Goal: Subscribe to service/newsletter

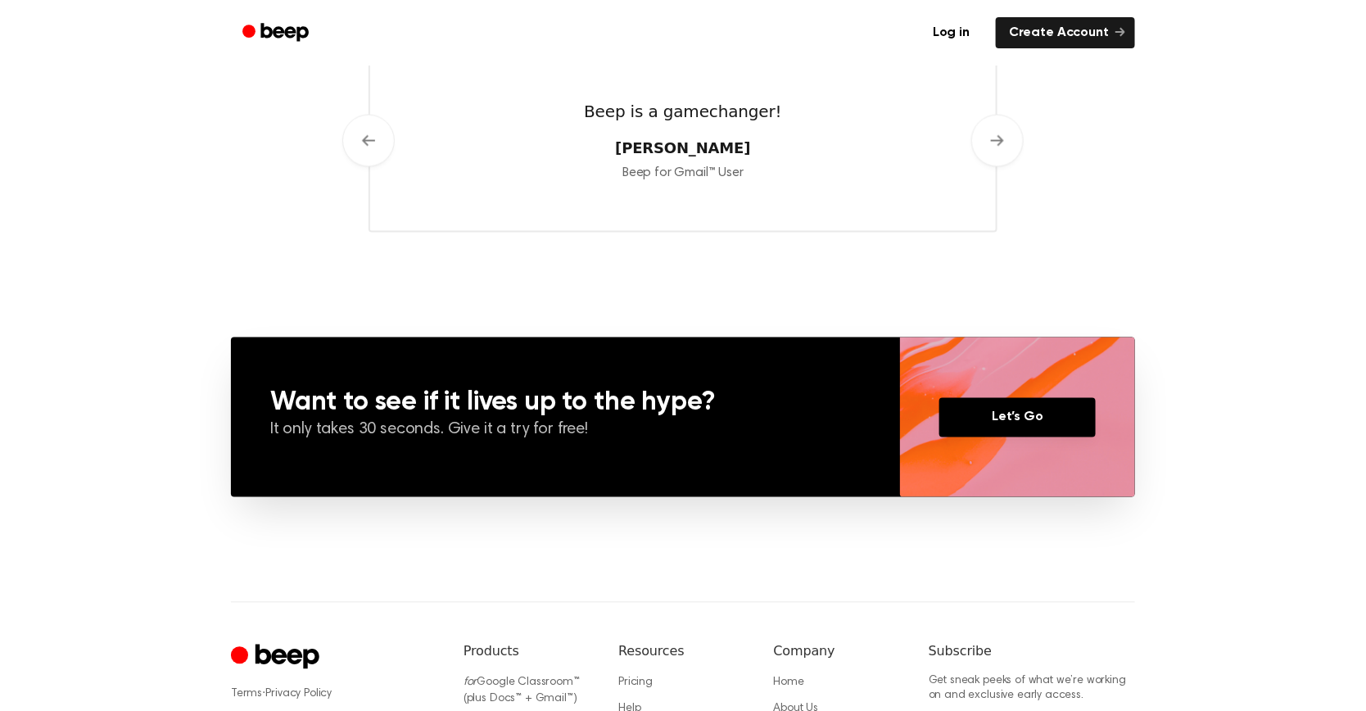
scroll to position [1136, 0]
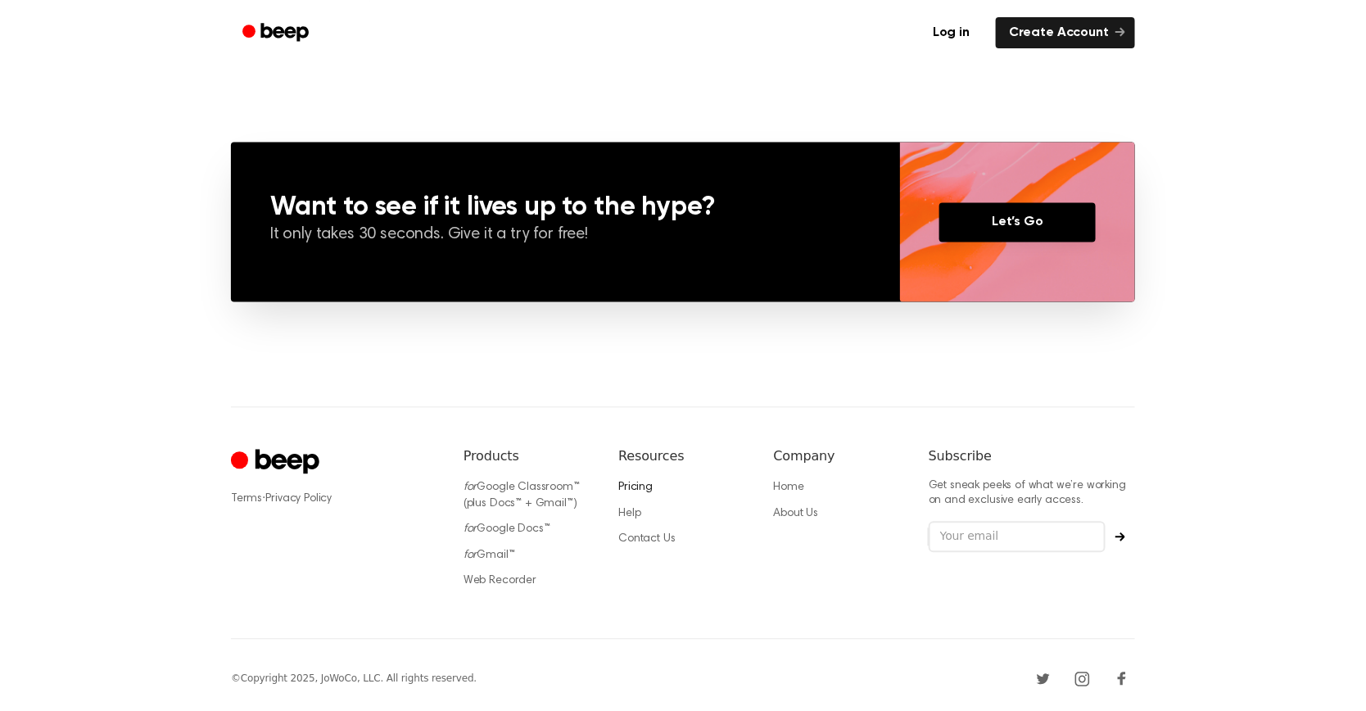
click at [626, 482] on link "Pricing" at bounding box center [635, 487] width 34 height 11
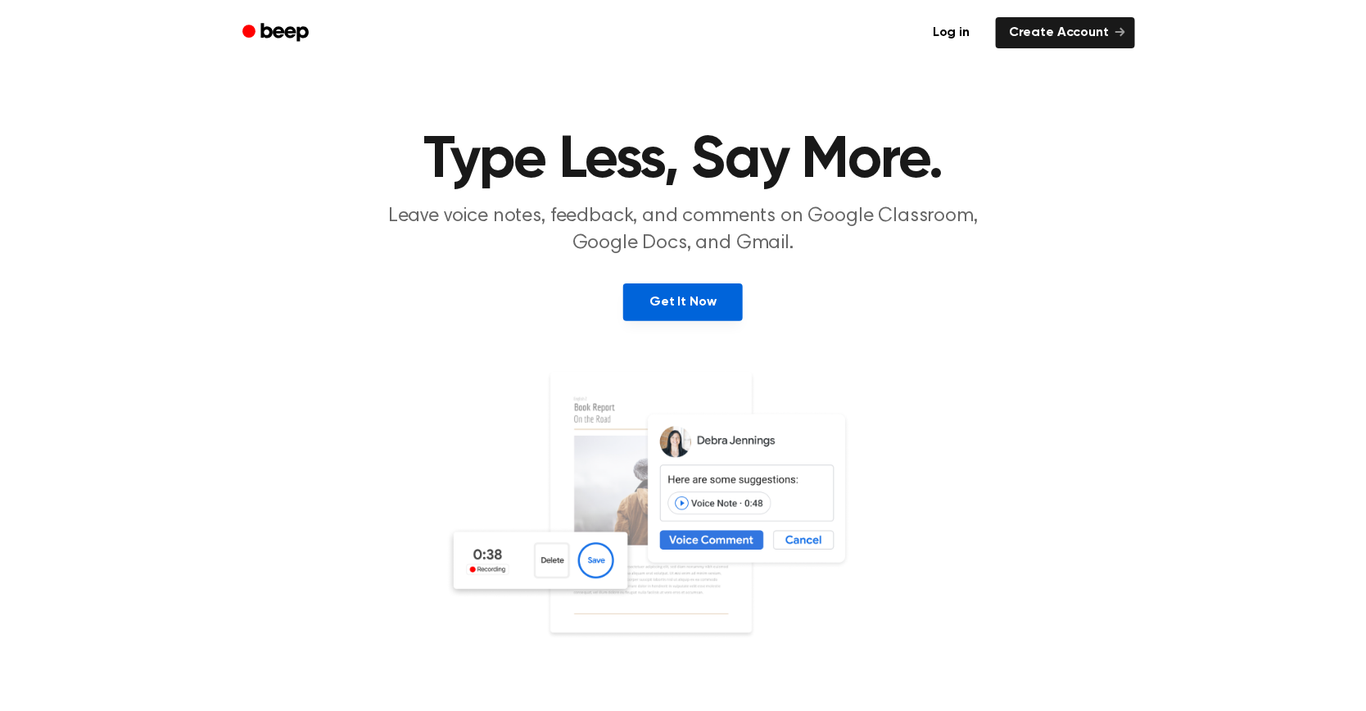
click at [675, 318] on link "Get It Now" at bounding box center [682, 302] width 119 height 38
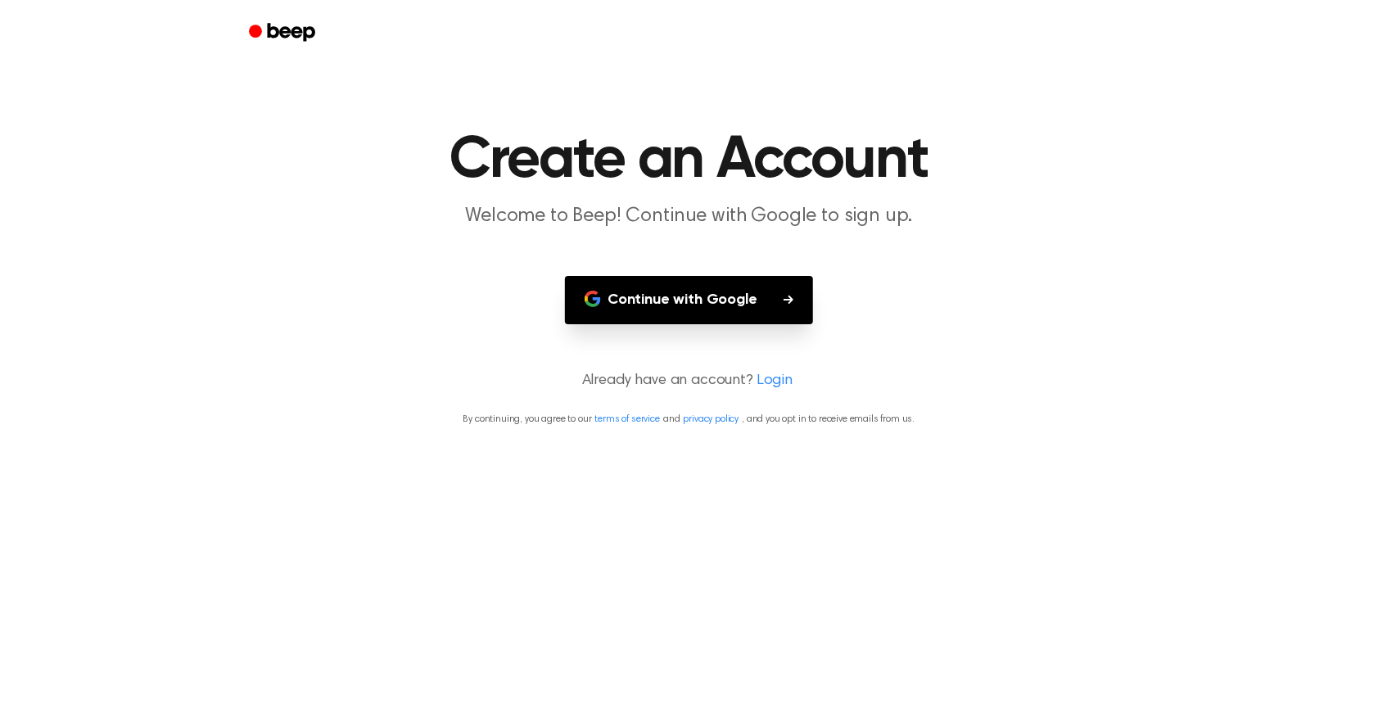
click at [717, 295] on button "Continue with Google" at bounding box center [689, 300] width 248 height 48
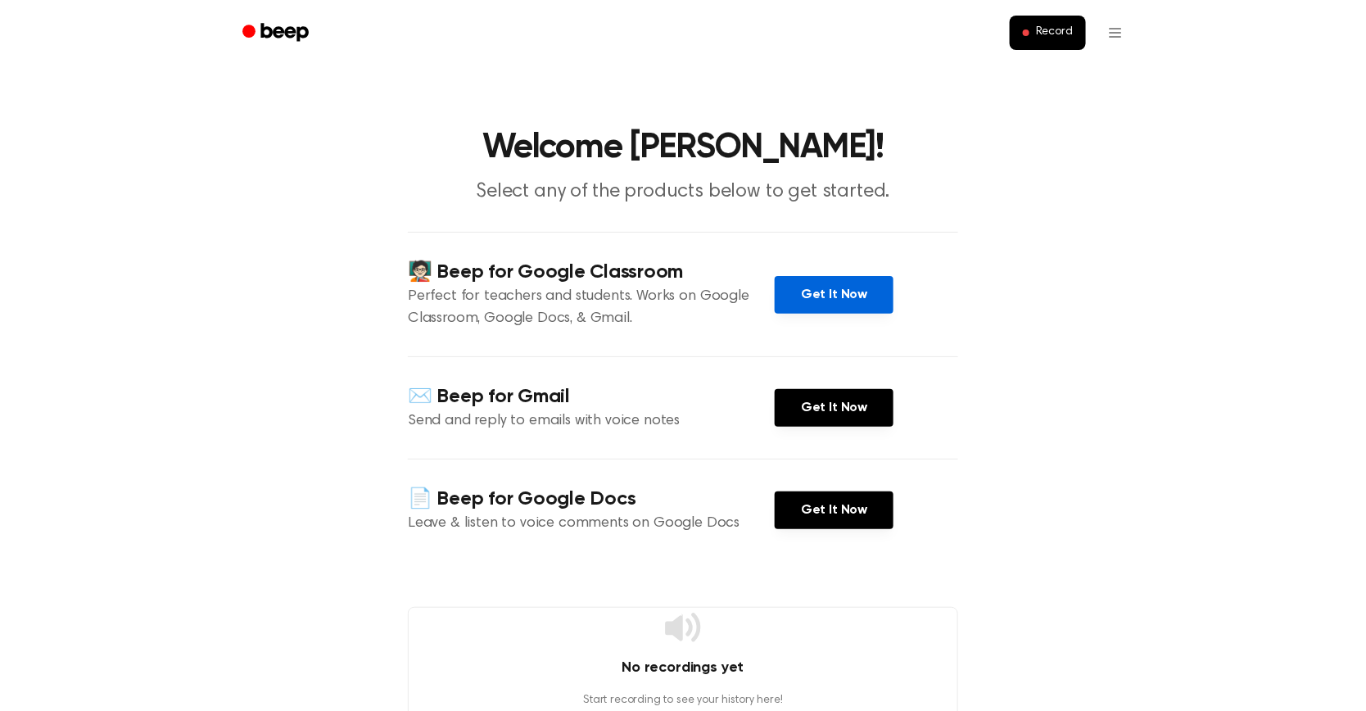
click at [841, 285] on link "Get It Now" at bounding box center [834, 295] width 119 height 38
